Goal: Task Accomplishment & Management: Complete application form

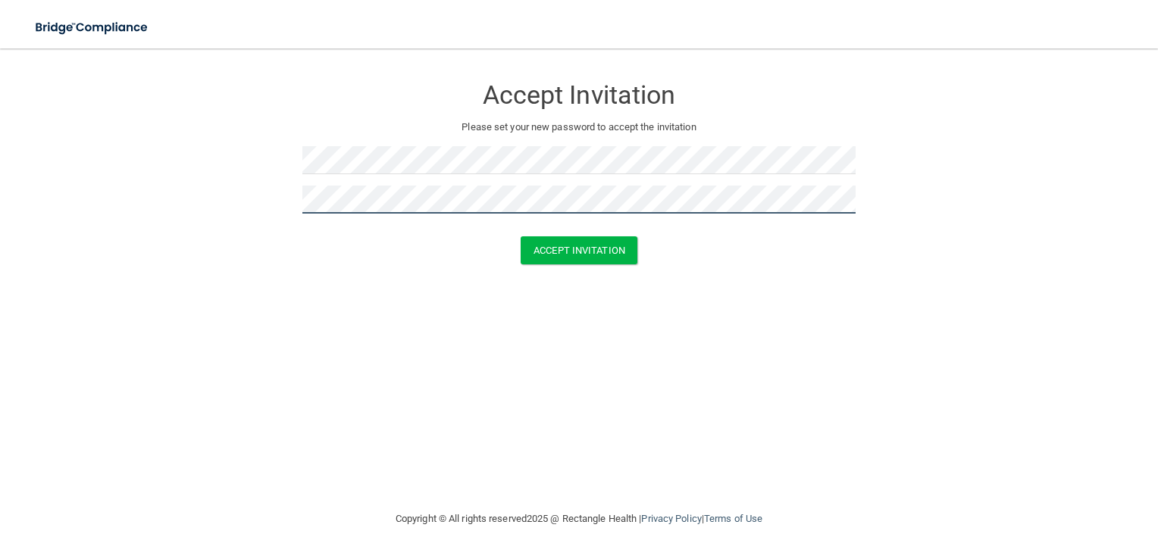
click at [520, 236] on button "Accept Invitation" at bounding box center [578, 250] width 117 height 28
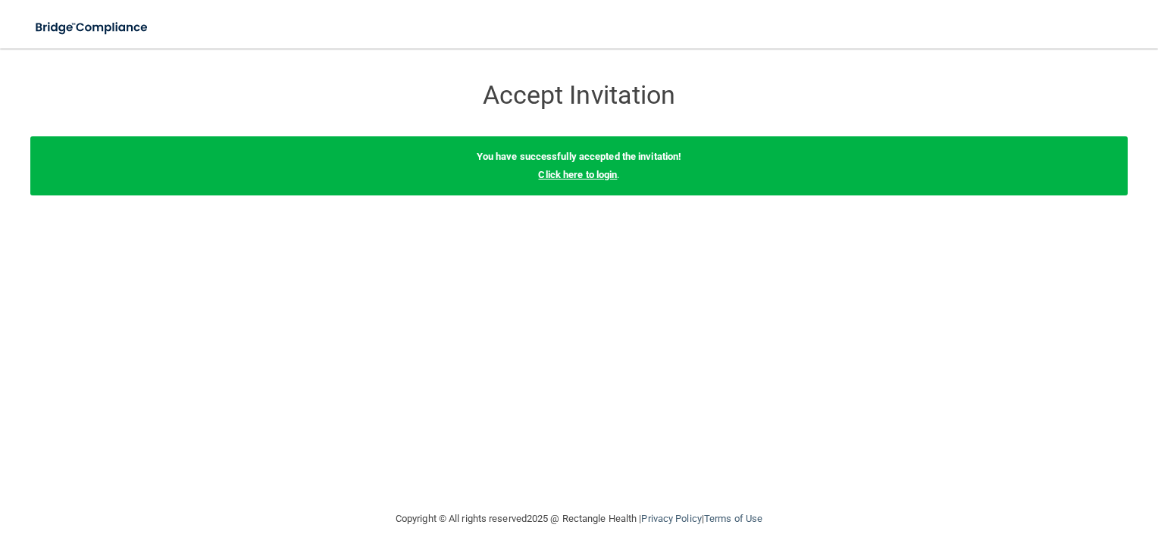
click at [608, 175] on link "Click here to login" at bounding box center [577, 174] width 79 height 11
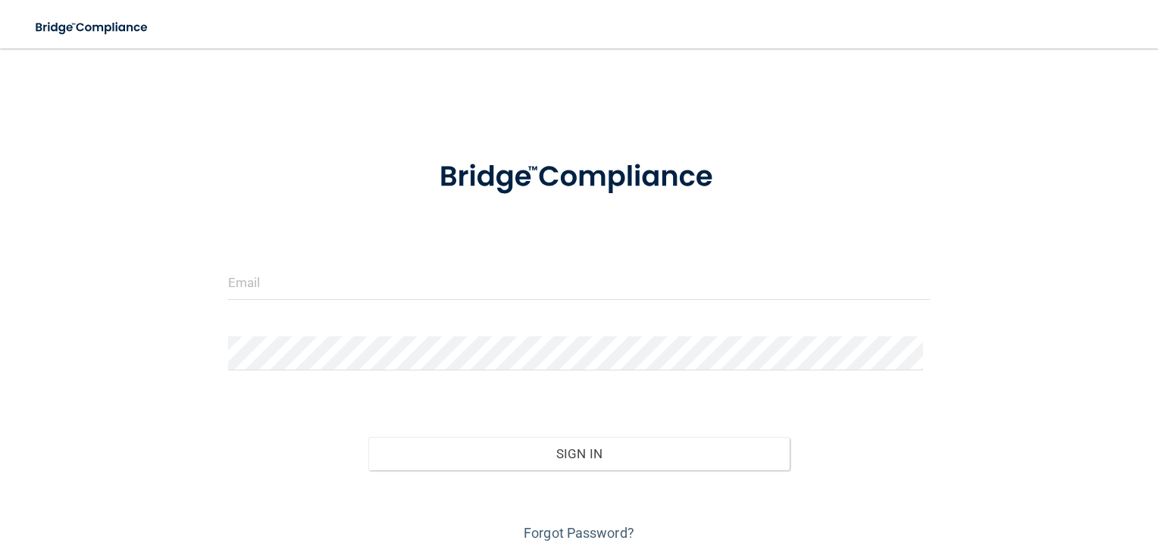
click at [505, 264] on form "Invalid email/password. You don't have permission to access that page. Sign In …" at bounding box center [579, 342] width 702 height 406
click at [491, 280] on input "email" at bounding box center [579, 283] width 702 height 34
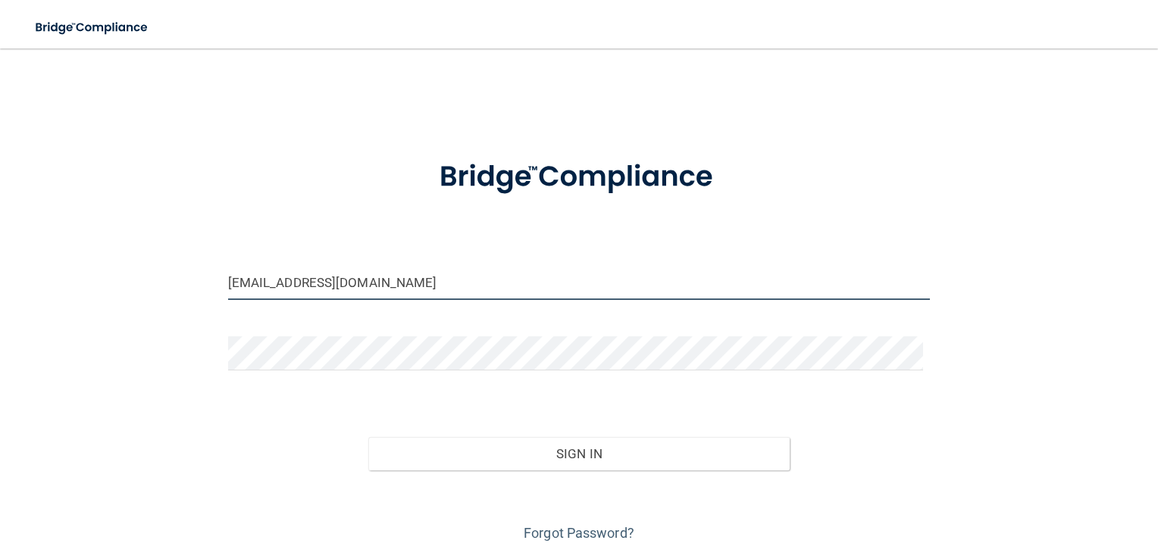
type input "[EMAIL_ADDRESS][DOMAIN_NAME]"
click at [368, 437] on button "Sign In" at bounding box center [578, 453] width 421 height 33
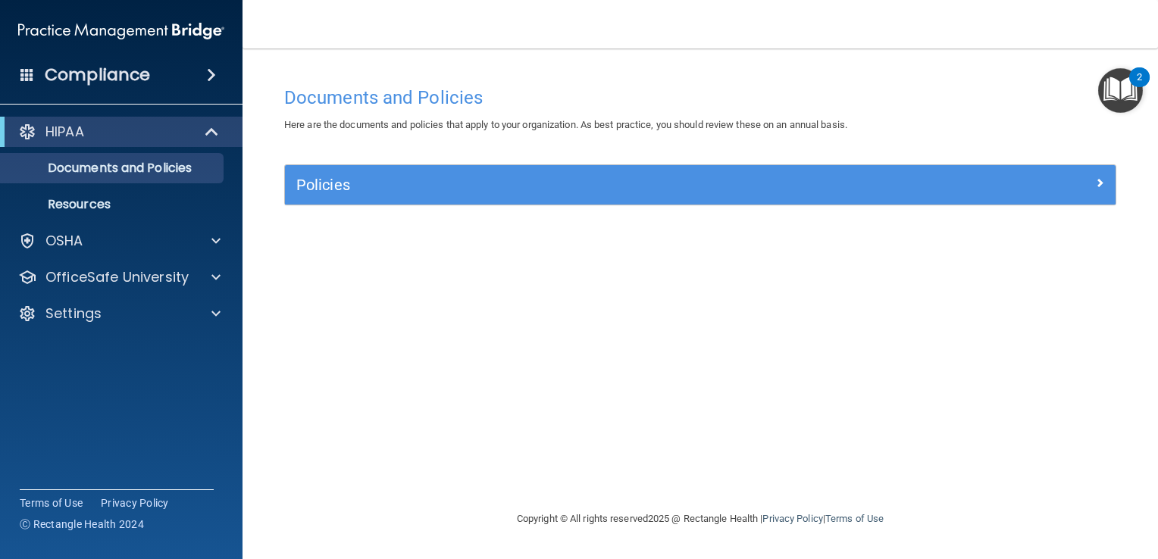
click at [405, 198] on div "Policies" at bounding box center [700, 184] width 830 height 39
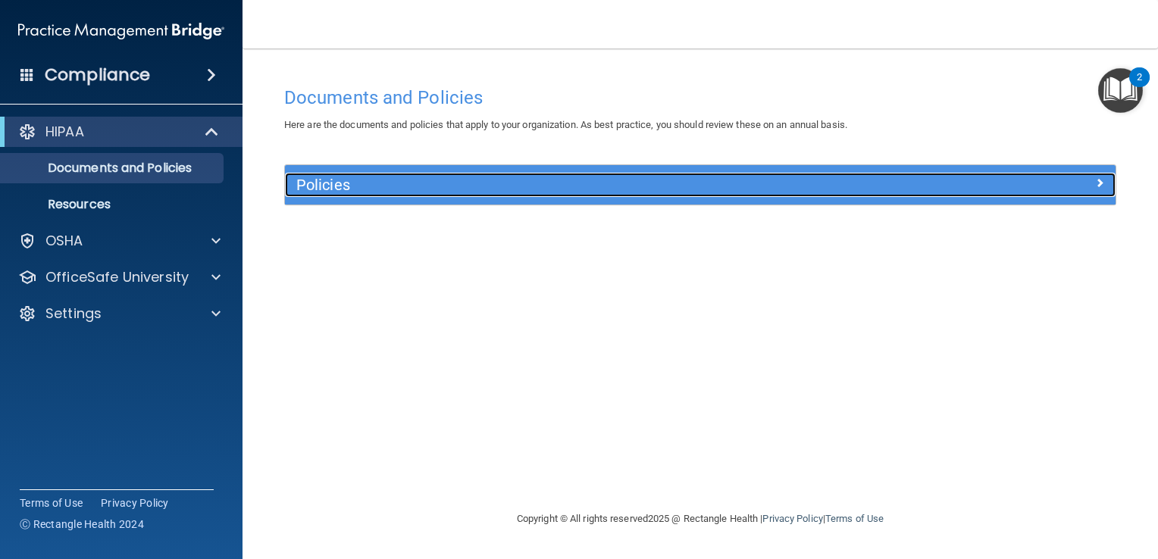
click at [1036, 194] on div "Policies" at bounding box center [700, 185] width 830 height 24
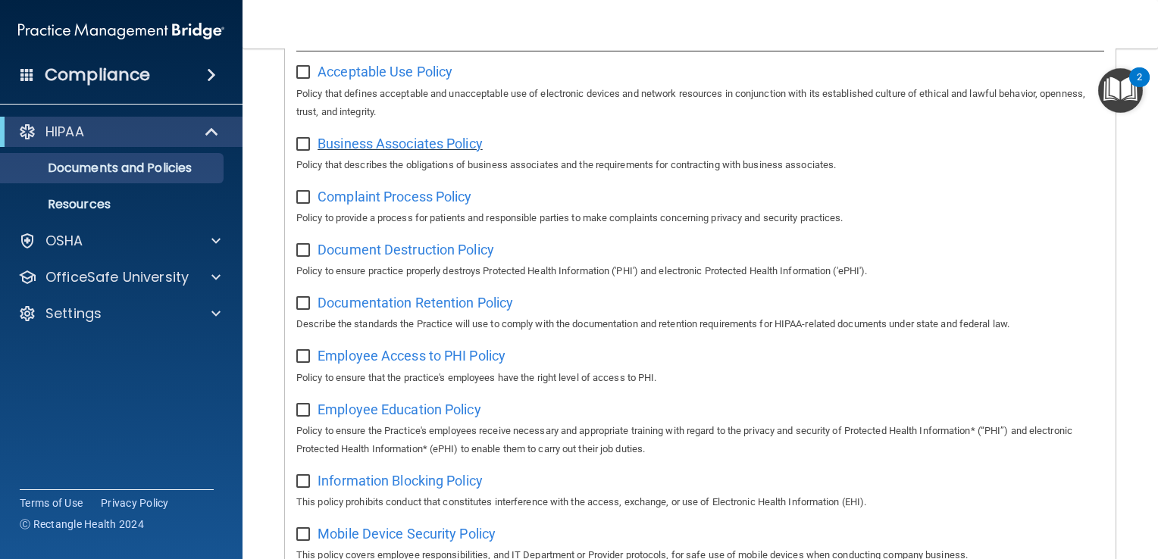
scroll to position [200, 0]
click at [112, 71] on h4 "Compliance" at bounding box center [97, 74] width 105 height 21
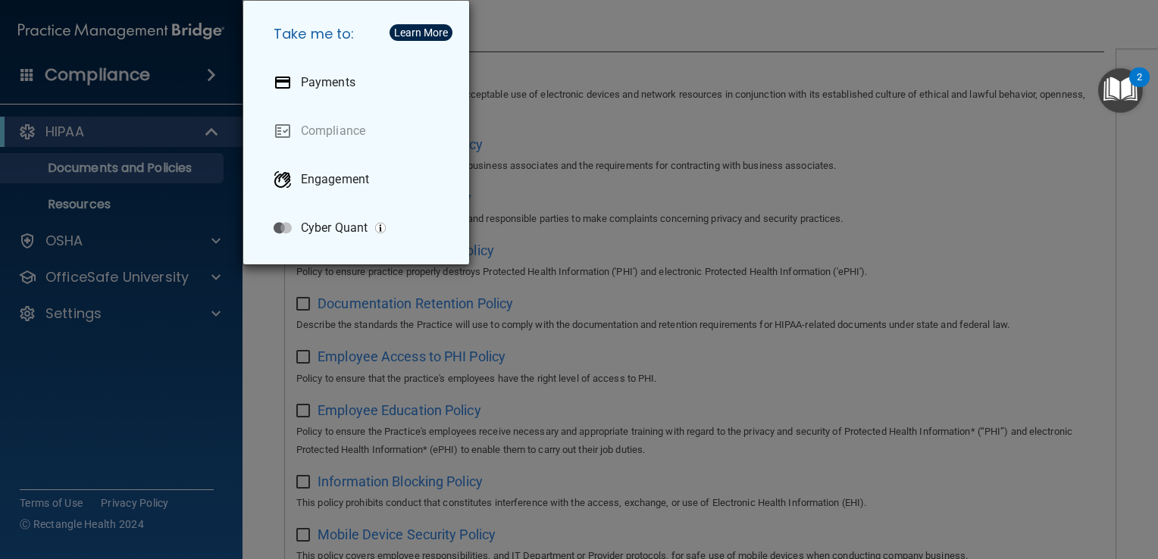
click at [279, 308] on div "Take me to: Payments Compliance Engagement Cyber Quant" at bounding box center [579, 279] width 1158 height 559
